Goal: Task Accomplishment & Management: Manage account settings

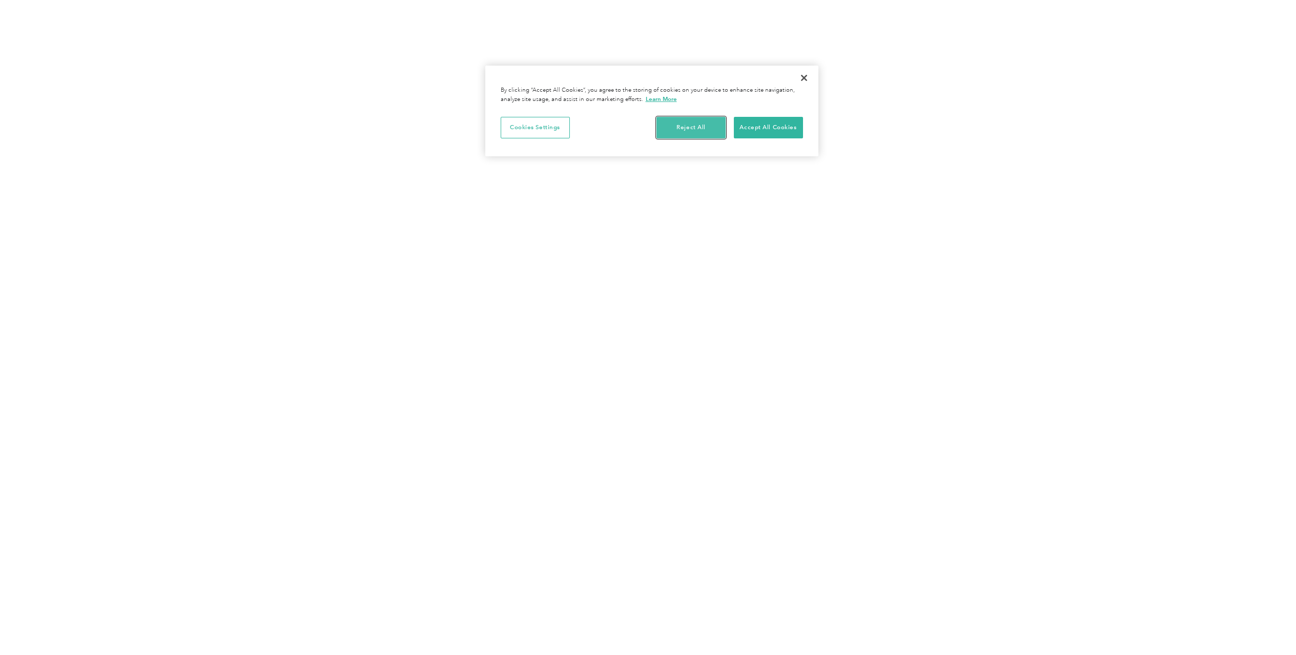
click at [686, 128] on button "Reject All" at bounding box center [691, 128] width 69 height 22
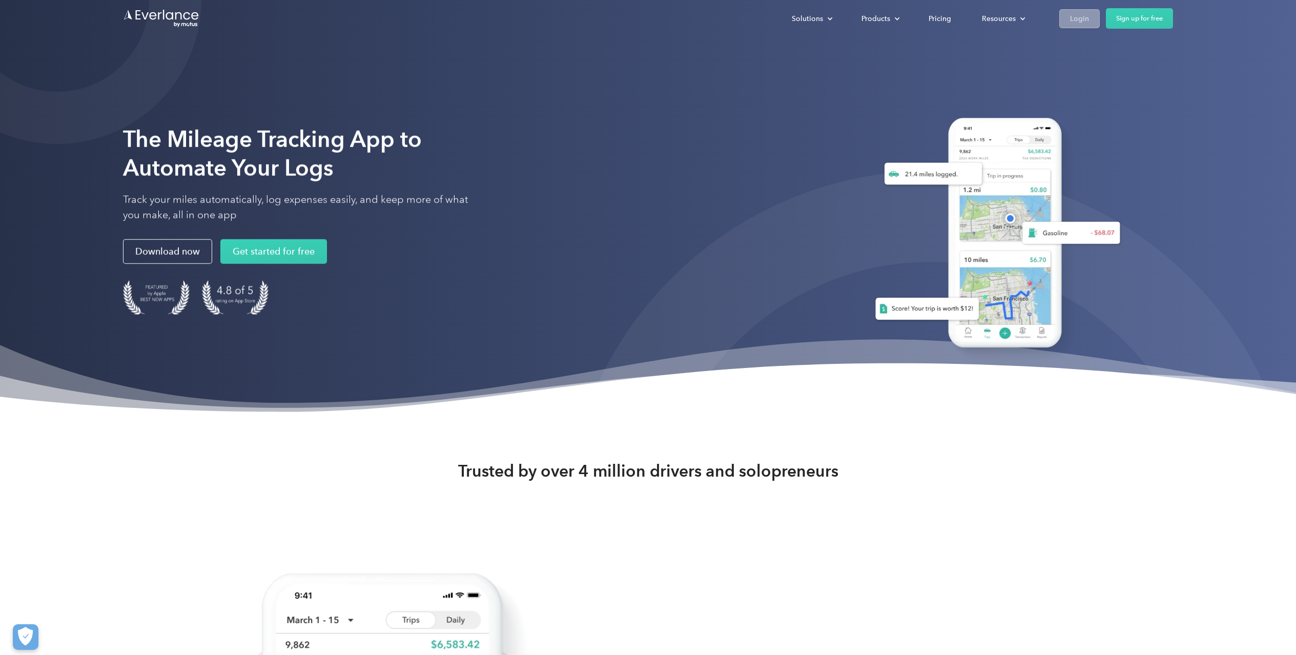
click at [1088, 17] on div "Login" at bounding box center [1079, 18] width 19 height 13
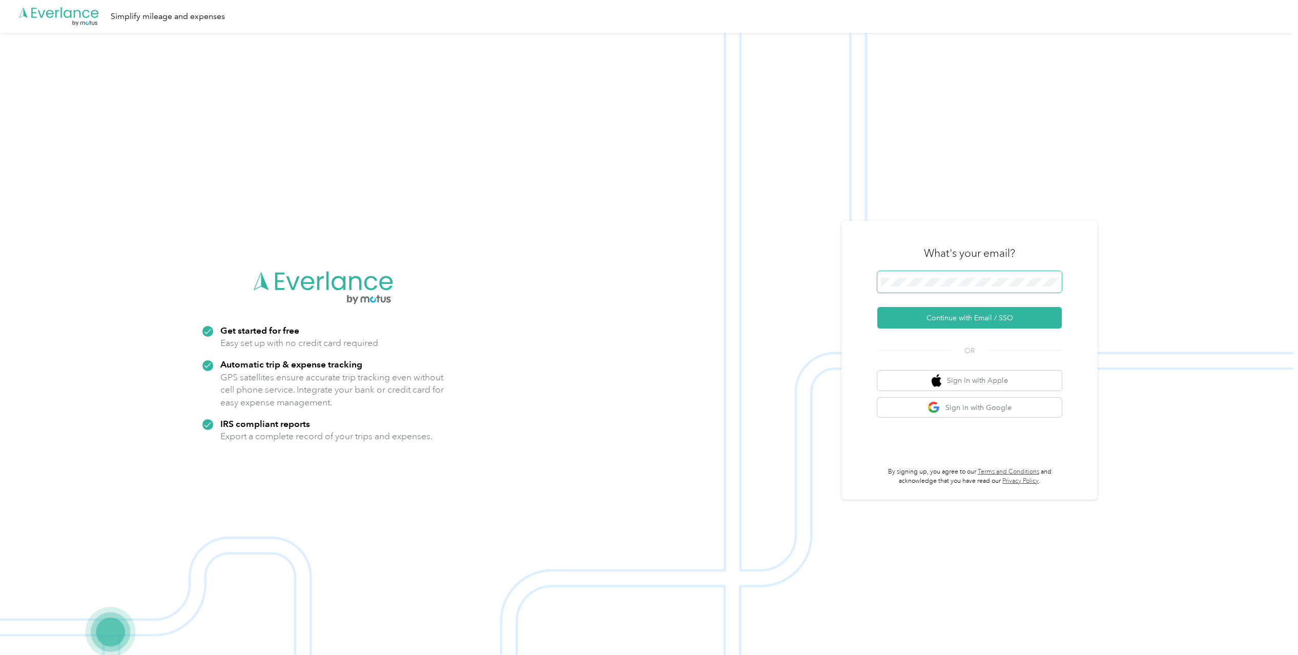
click at [906, 287] on span at bounding box center [970, 282] width 185 height 22
click at [970, 320] on button "Continue with Email / SSO" at bounding box center [970, 318] width 185 height 22
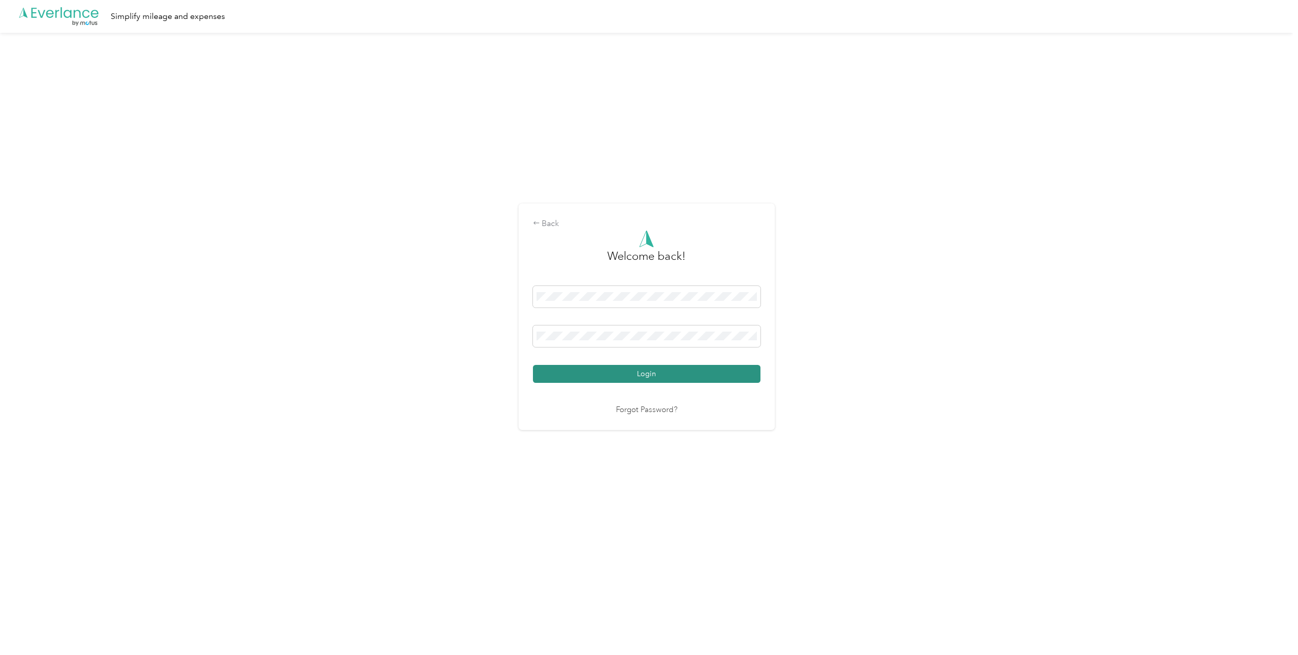
click at [664, 370] on button "Login" at bounding box center [647, 374] width 228 height 18
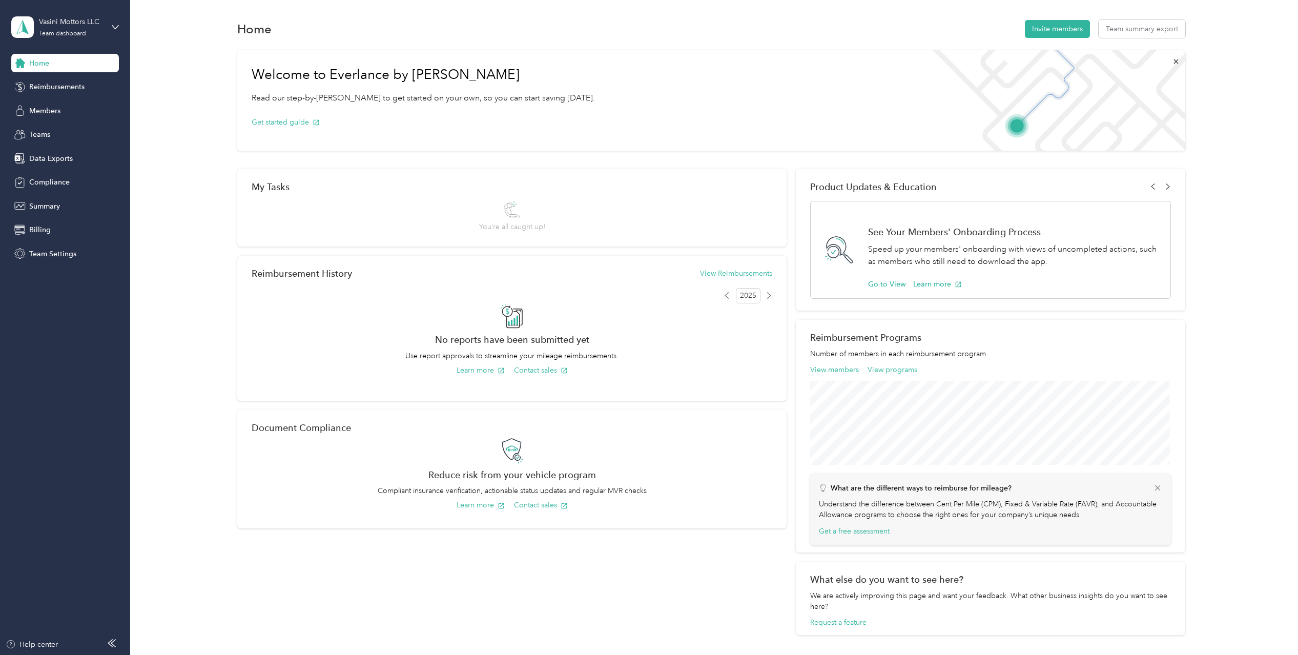
click at [103, 24] on div "Vasini Mottors LLC Team dashboard" at bounding box center [65, 27] width 108 height 36
click at [57, 106] on div "Personal dashboard" at bounding box center [53, 101] width 65 height 11
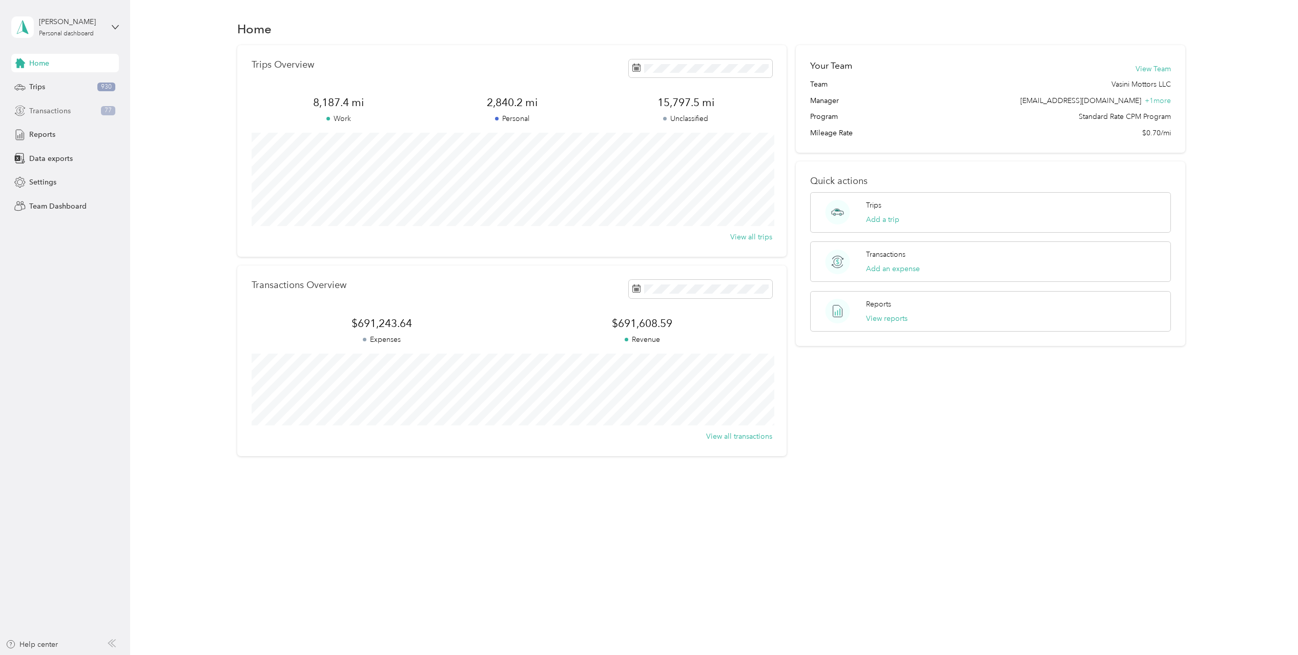
click at [46, 111] on span "Transactions" at bounding box center [50, 111] width 42 height 11
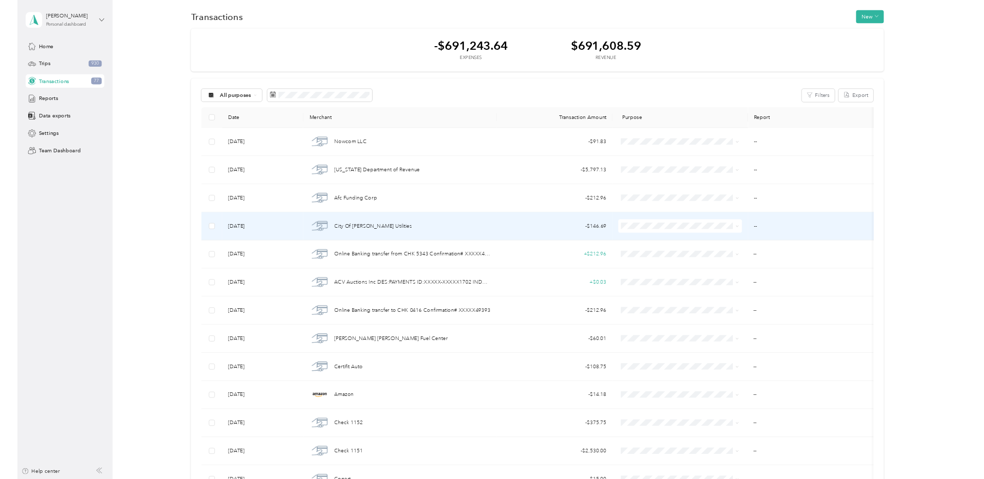
scroll to position [8, 0]
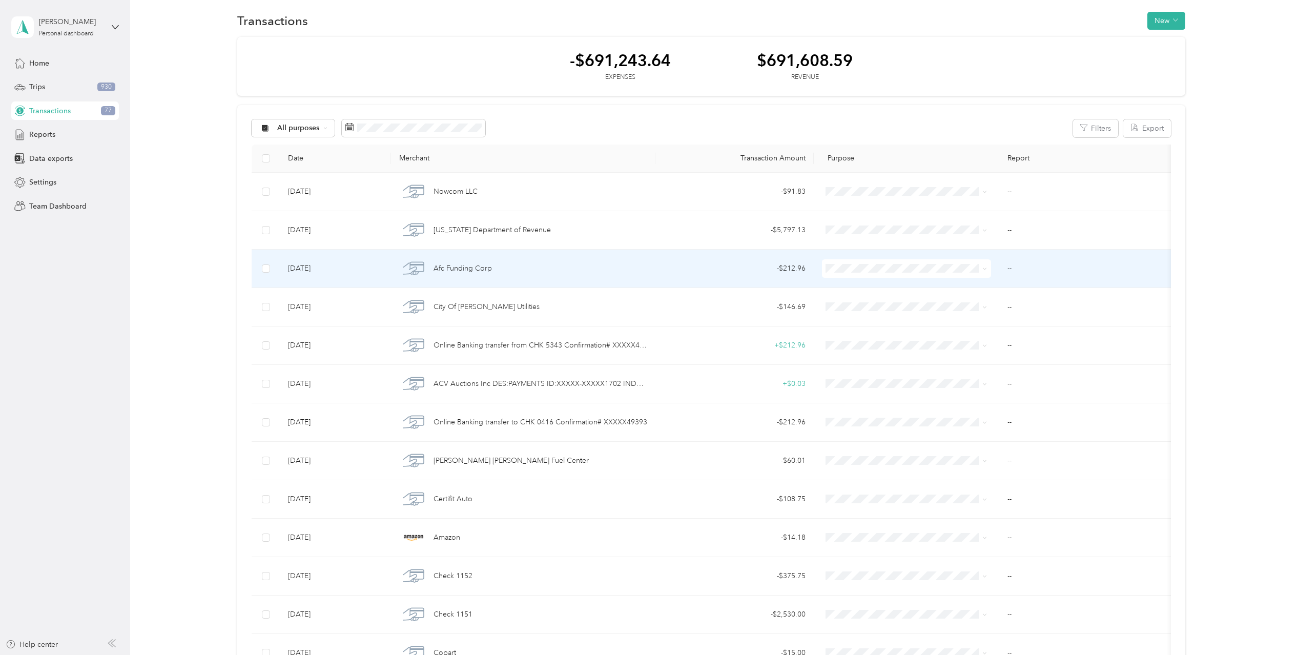
click at [555, 263] on div "Afc Funding Corp" at bounding box center [523, 269] width 248 height 22
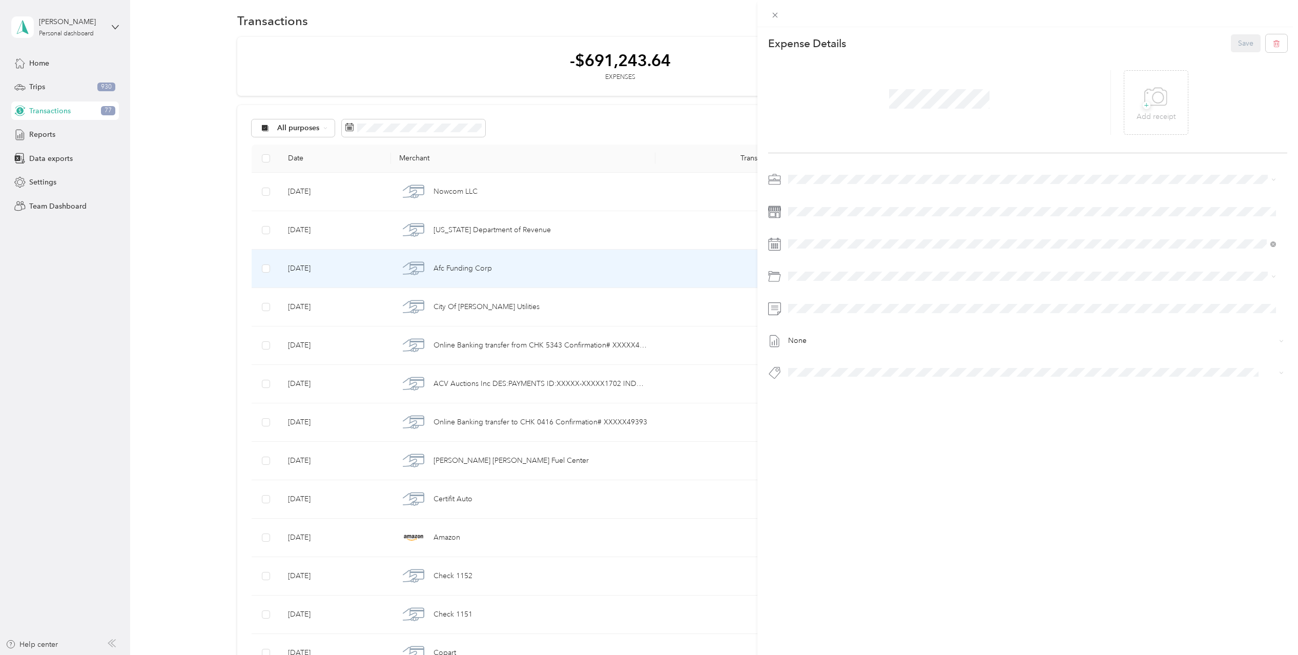
click at [639, 130] on div "This expense cannot be edited because it is either under review, approved, or p…" at bounding box center [649, 327] width 1298 height 655
